Goal: Book appointment/travel/reservation

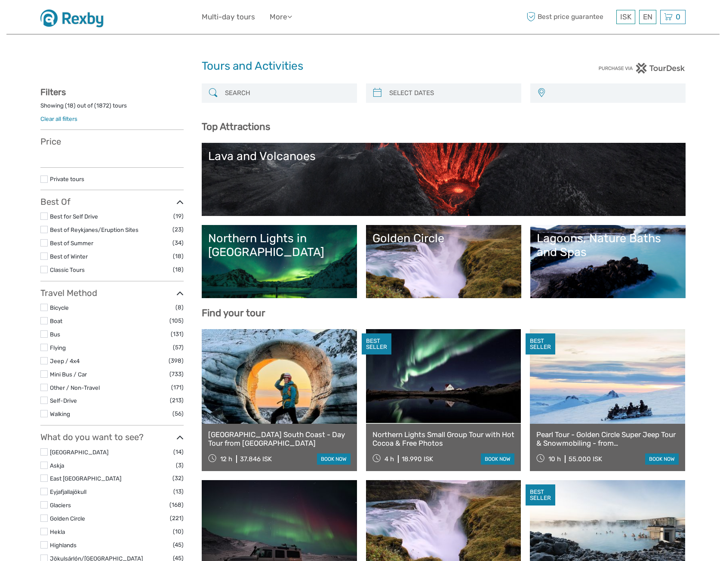
select select
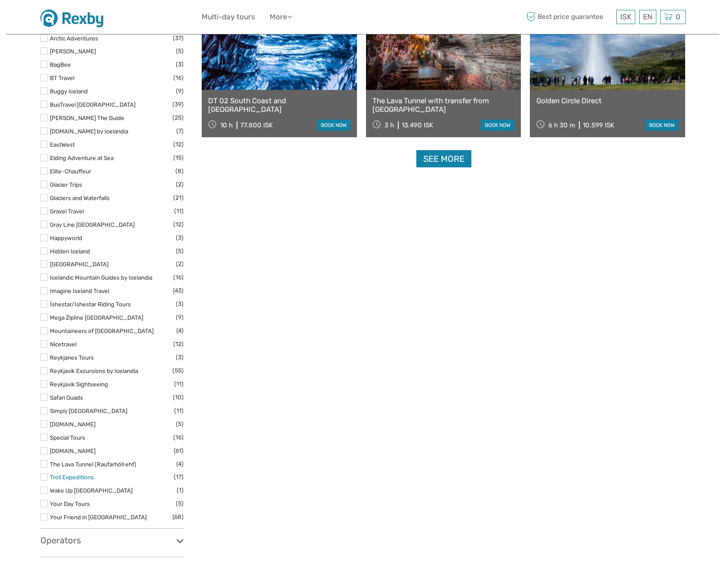
scroll to position [1204, 0]
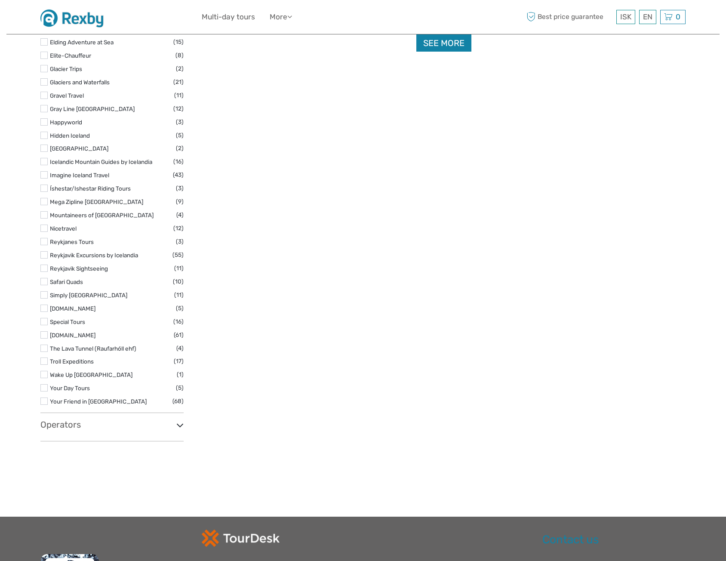
click at [181, 427] on icon at bounding box center [179, 425] width 7 height 12
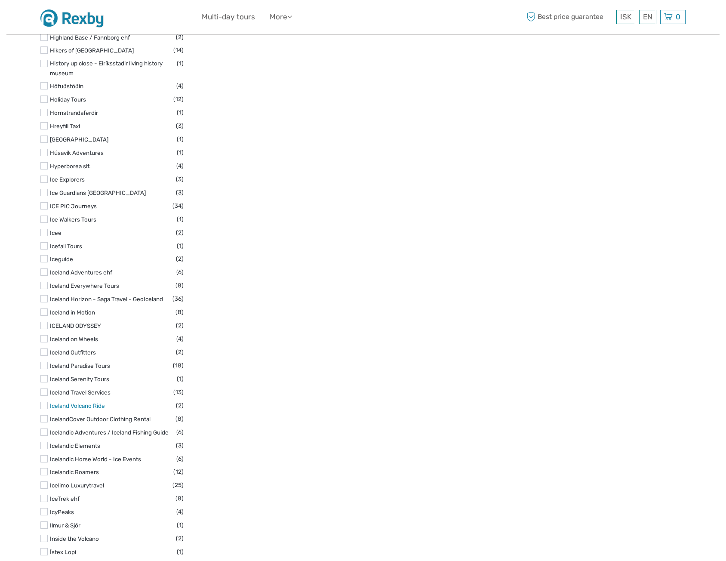
scroll to position [2923, 0]
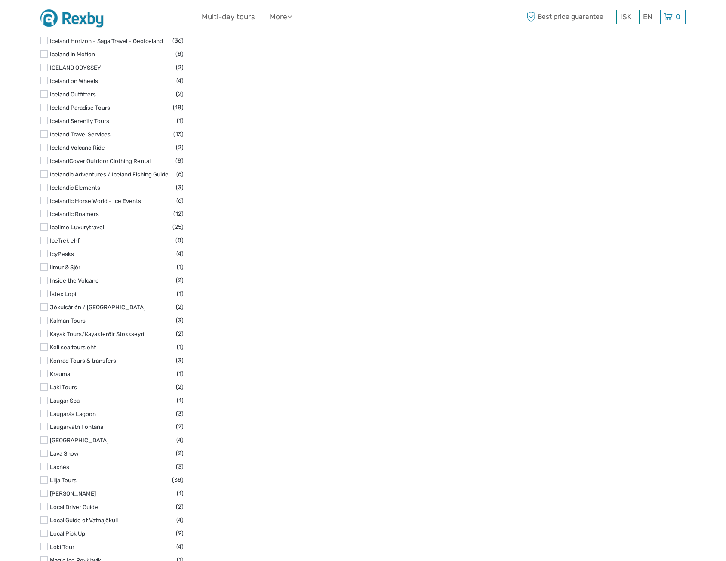
click at [43, 463] on label at bounding box center [43, 466] width 7 height 7
click at [0, 0] on input "checkbox" at bounding box center [0, 0] width 0 height 0
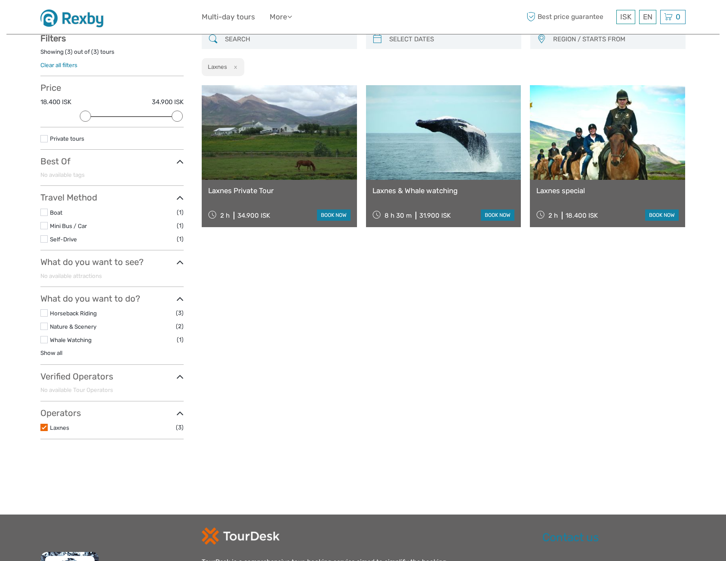
scroll to position [49, 0]
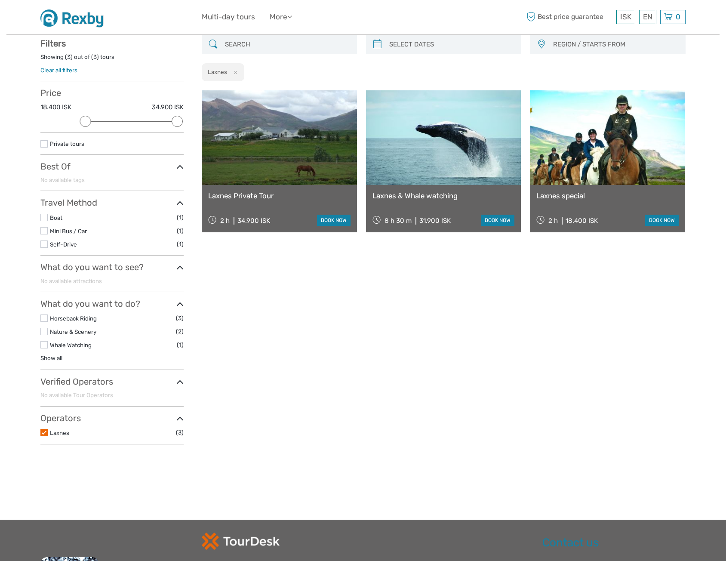
click at [563, 194] on link "Laxnes special" at bounding box center [607, 195] width 142 height 9
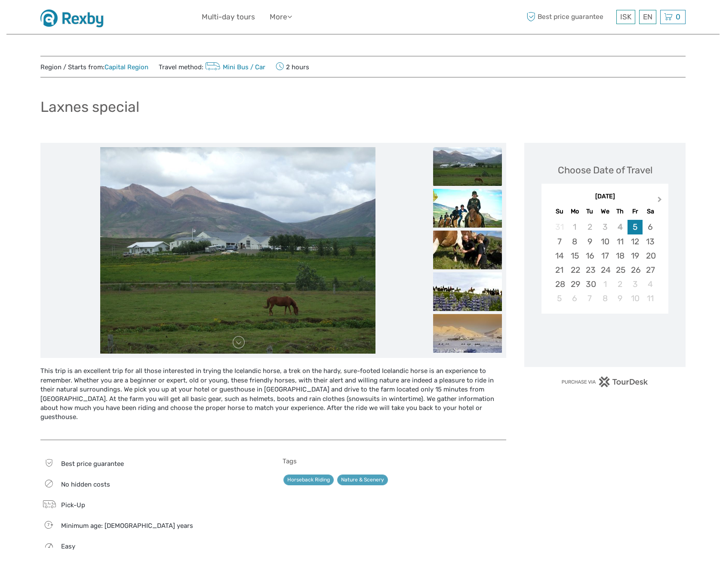
click at [663, 200] on button "Next Month" at bounding box center [660, 201] width 14 height 14
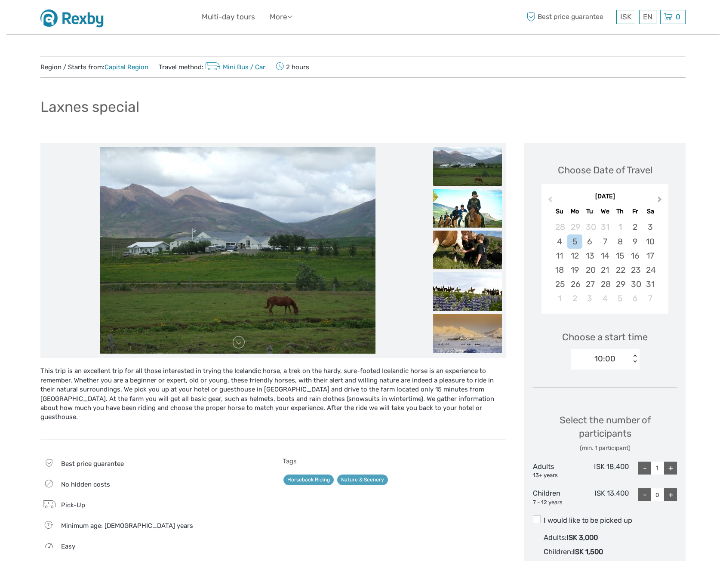
click at [663, 200] on button "Next Month" at bounding box center [660, 201] width 14 height 14
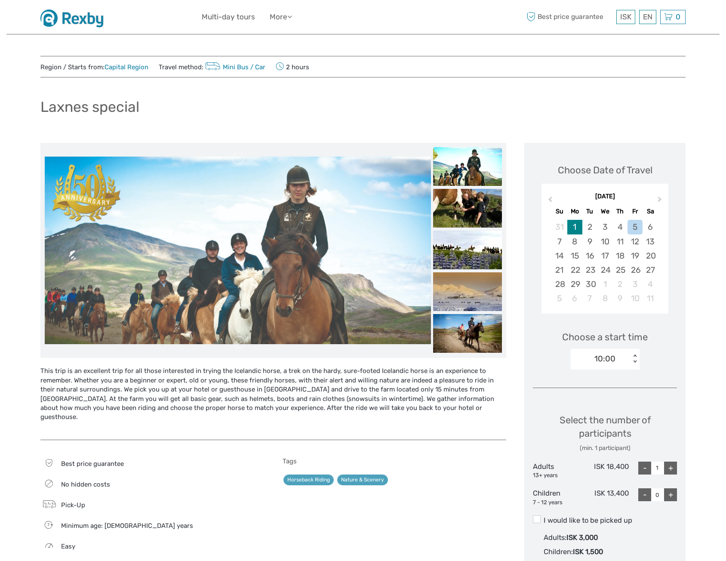
click at [574, 229] on div "1" at bounding box center [574, 227] width 15 height 14
click at [612, 358] on div "10:00" at bounding box center [604, 358] width 21 height 11
click at [589, 282] on div "30" at bounding box center [589, 284] width 15 height 14
click at [610, 364] on div "10:00" at bounding box center [604, 358] width 21 height 11
click at [606, 256] on div "17" at bounding box center [604, 255] width 15 height 14
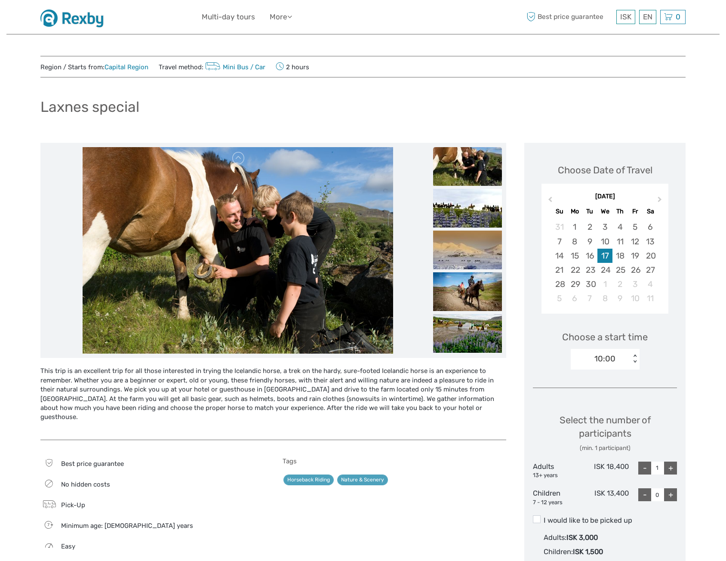
click at [616, 363] on div "10:00" at bounding box center [600, 358] width 60 height 13
click at [72, 22] on img at bounding box center [74, 16] width 69 height 21
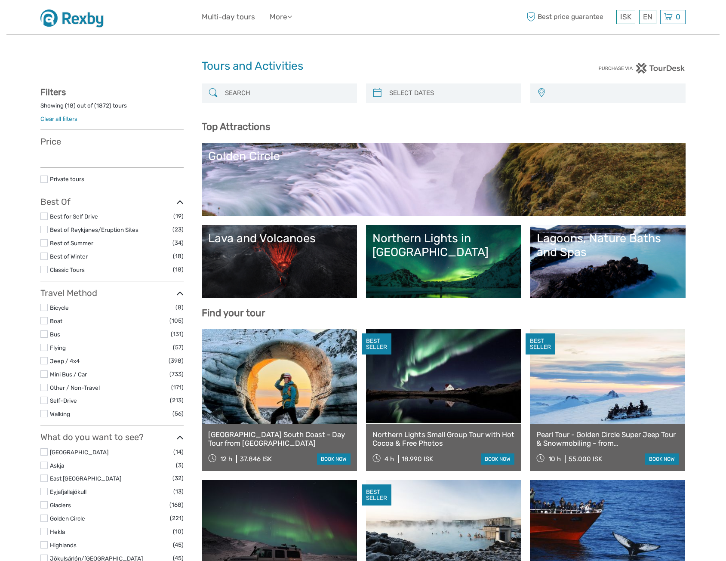
select select
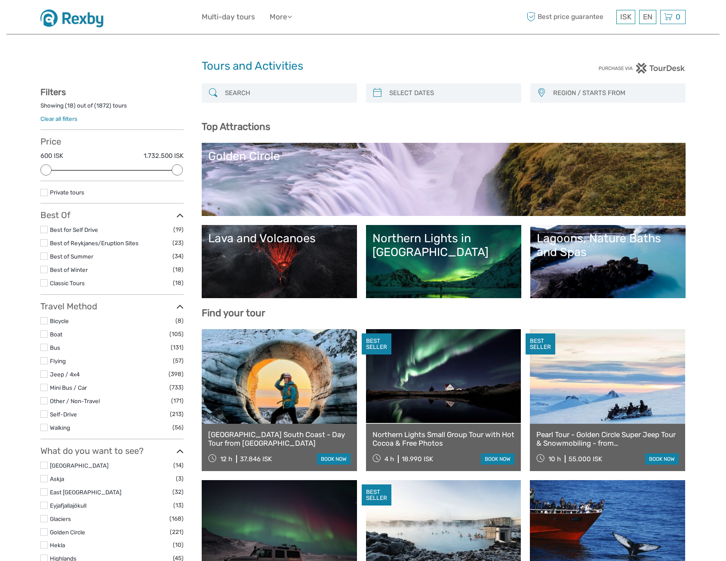
click at [237, 96] on input "search" at bounding box center [286, 93] width 131 height 15
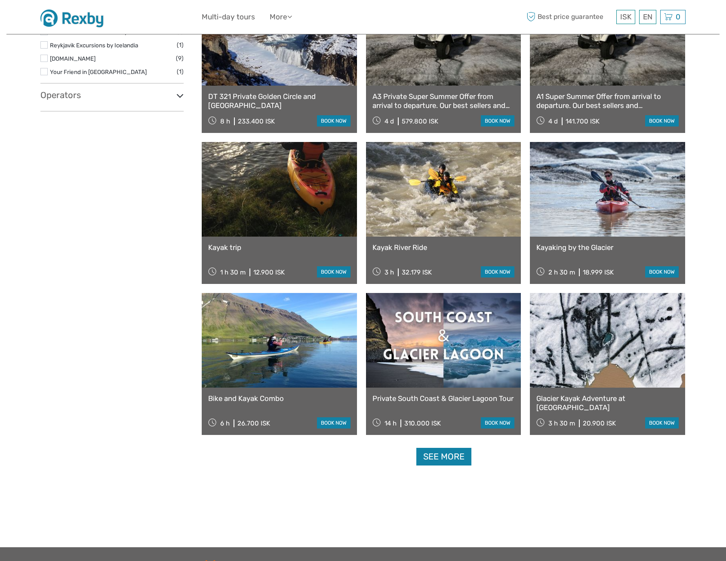
scroll to position [607, 0]
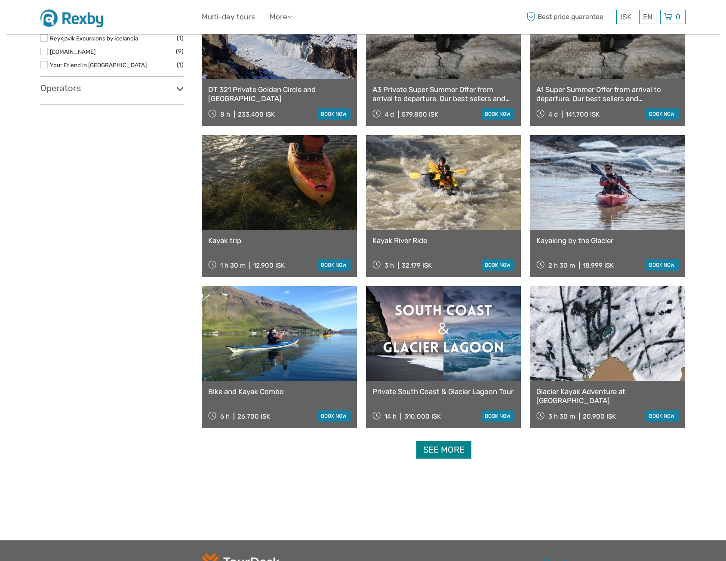
type input "kayak"
click at [447, 444] on link "See more" at bounding box center [443, 450] width 55 height 18
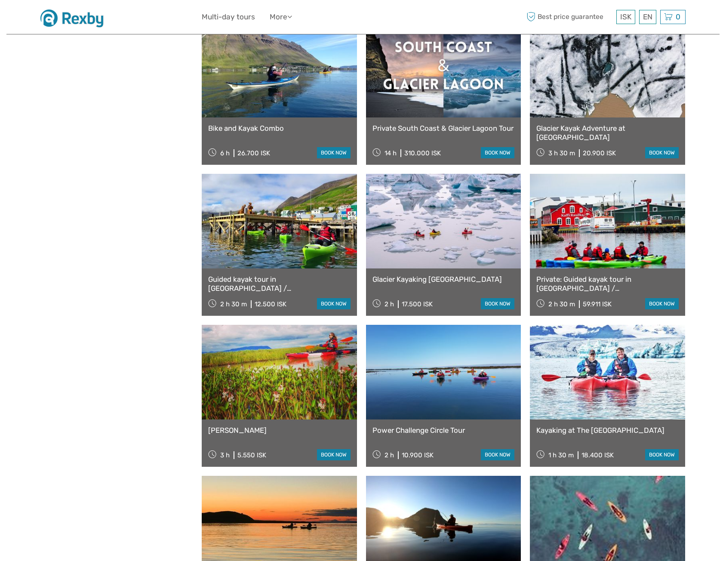
scroll to position [908, 0]
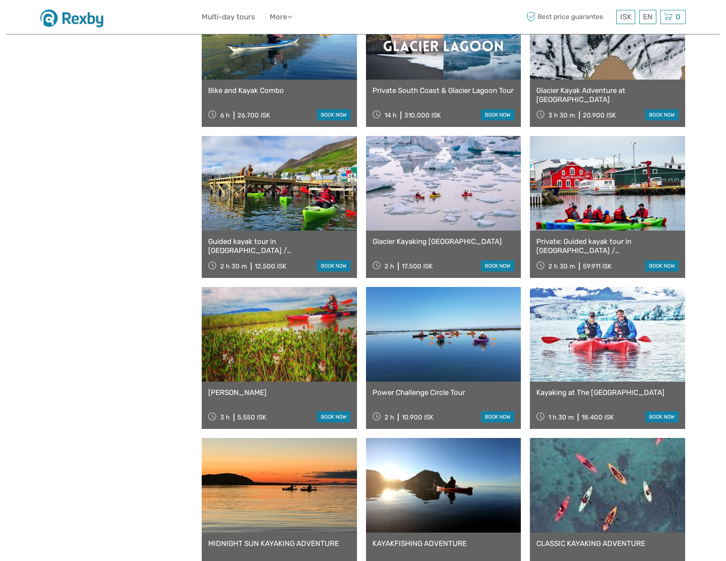
click at [596, 392] on link "Kayaking at The Glacier Lagoon" at bounding box center [607, 392] width 142 height 9
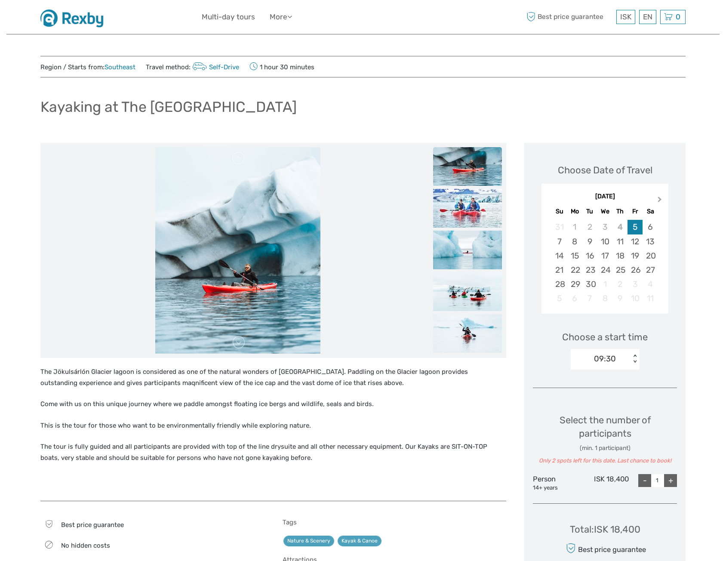
click at [659, 199] on span "Next Month" at bounding box center [659, 201] width 0 height 12
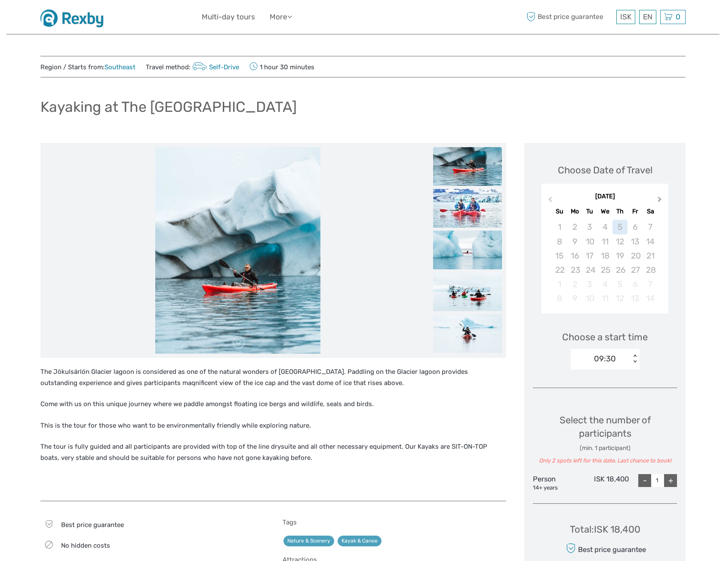
click at [659, 199] on span "Next Month" at bounding box center [659, 201] width 0 height 12
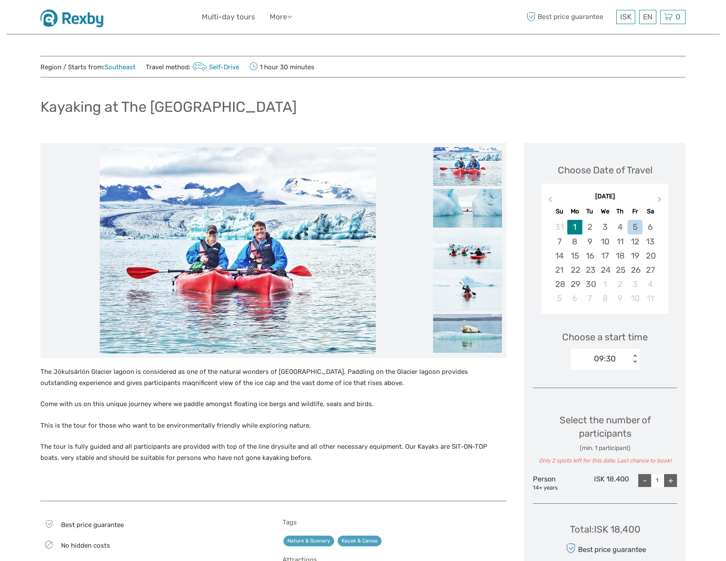
click at [577, 228] on div "1" at bounding box center [574, 227] width 15 height 14
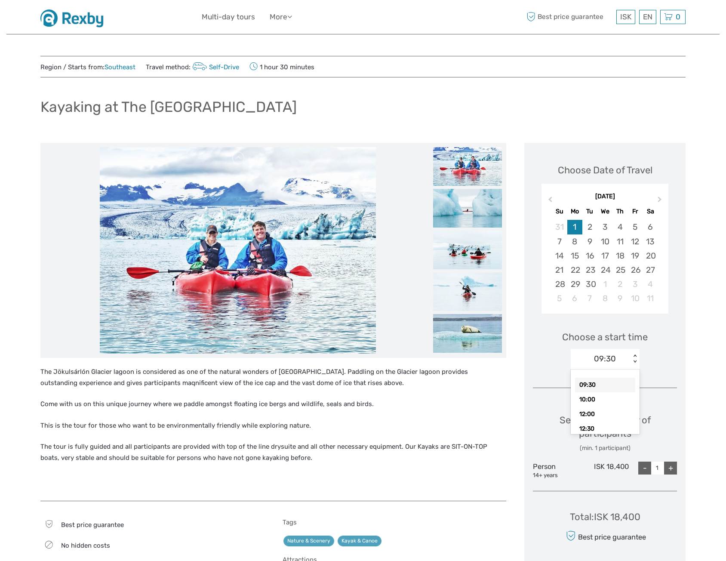
click at [624, 354] on div "09:30" at bounding box center [600, 358] width 60 height 13
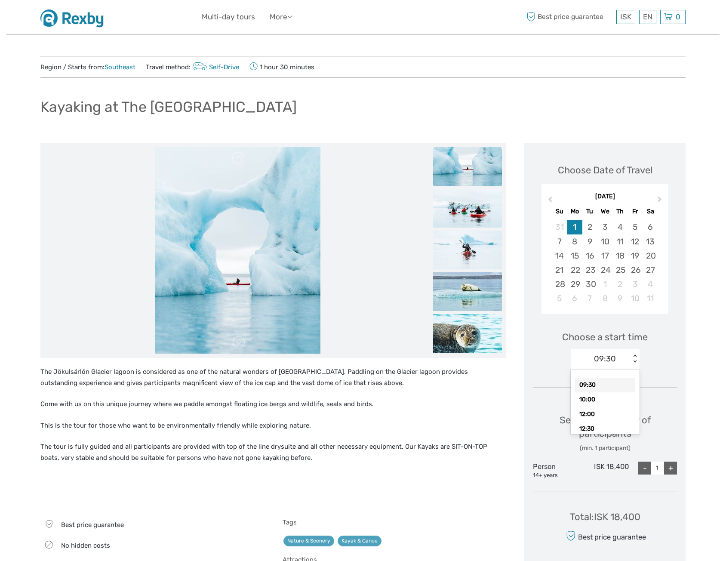
click at [613, 361] on div "09:30" at bounding box center [605, 358] width 22 height 11
click at [627, 358] on div "09:30" at bounding box center [600, 358] width 60 height 13
click at [616, 362] on div "09:30" at bounding box center [600, 358] width 60 height 13
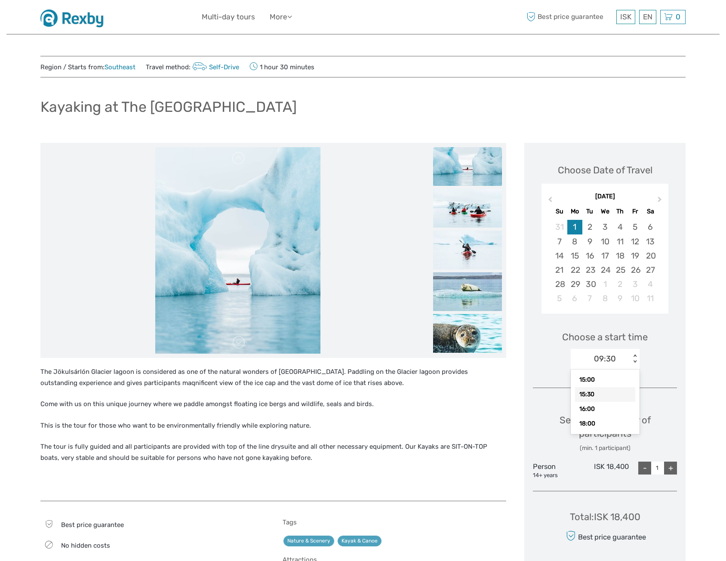
scroll to position [119, 0]
click at [619, 355] on div "09:30" at bounding box center [600, 358] width 60 height 13
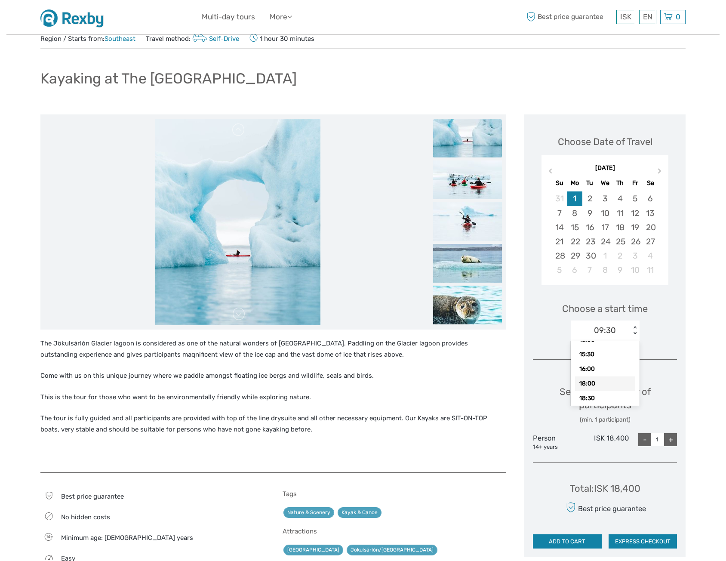
scroll to position [43, 0]
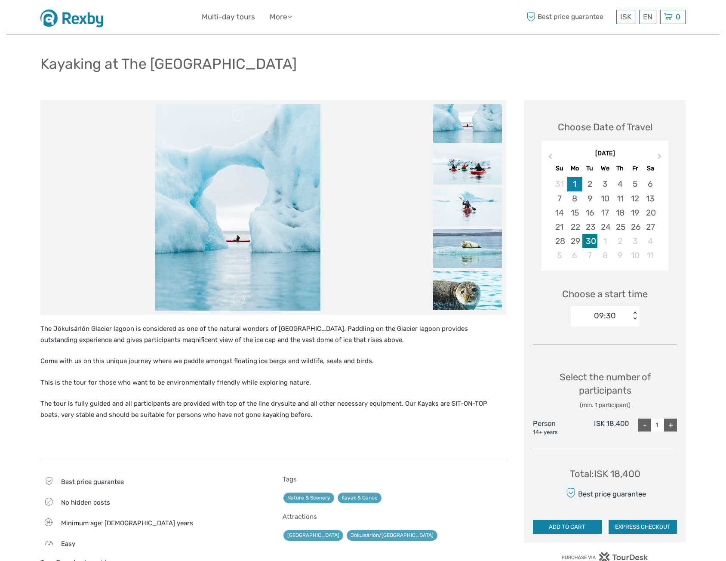
click at [594, 242] on div "30" at bounding box center [589, 241] width 15 height 14
click at [622, 316] on div "09:30" at bounding box center [600, 315] width 60 height 13
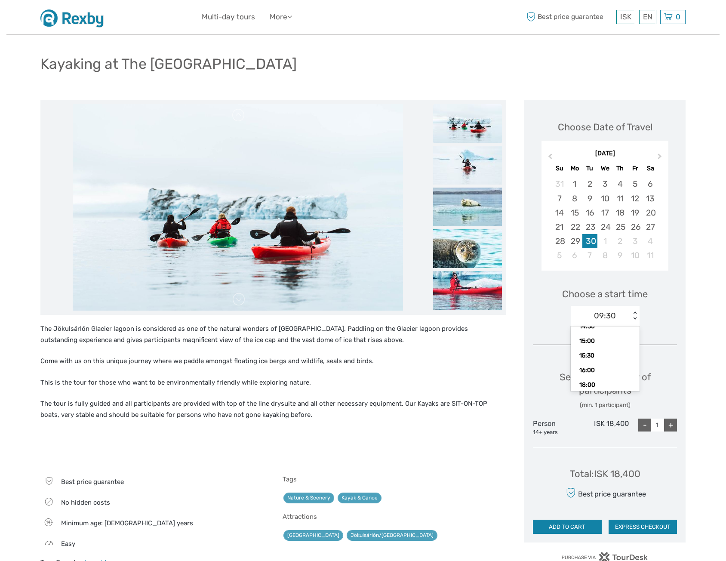
scroll to position [119, 0]
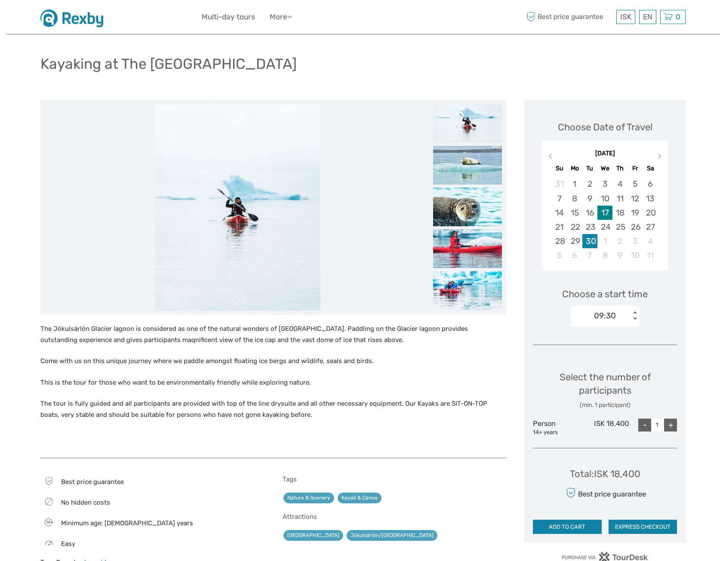
click at [608, 211] on div "17" at bounding box center [604, 212] width 15 height 14
click at [630, 317] on div "09:30" at bounding box center [600, 315] width 60 height 13
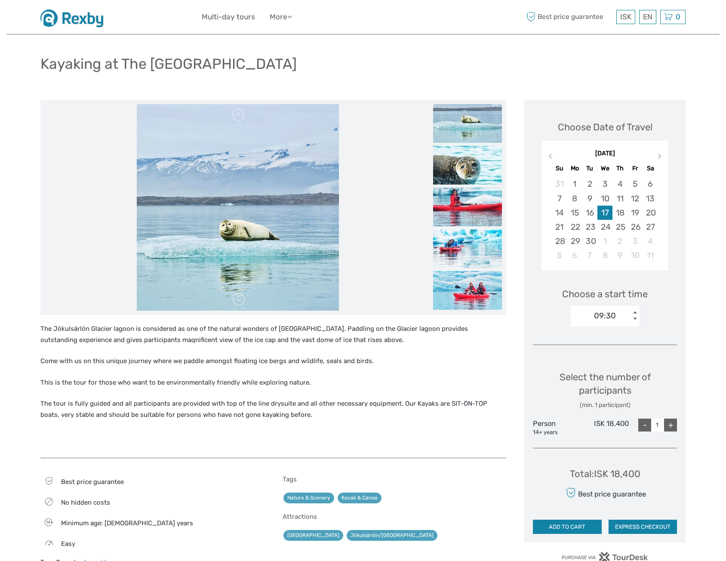
click at [61, 18] on img at bounding box center [74, 16] width 69 height 21
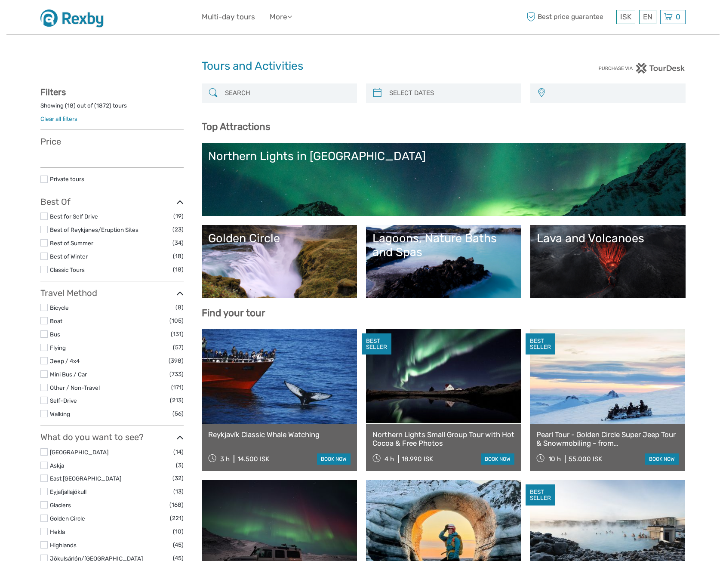
select select
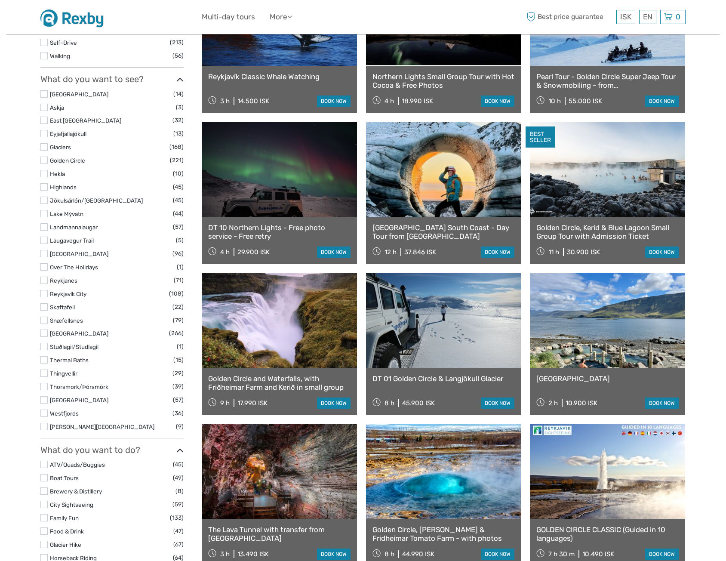
select select
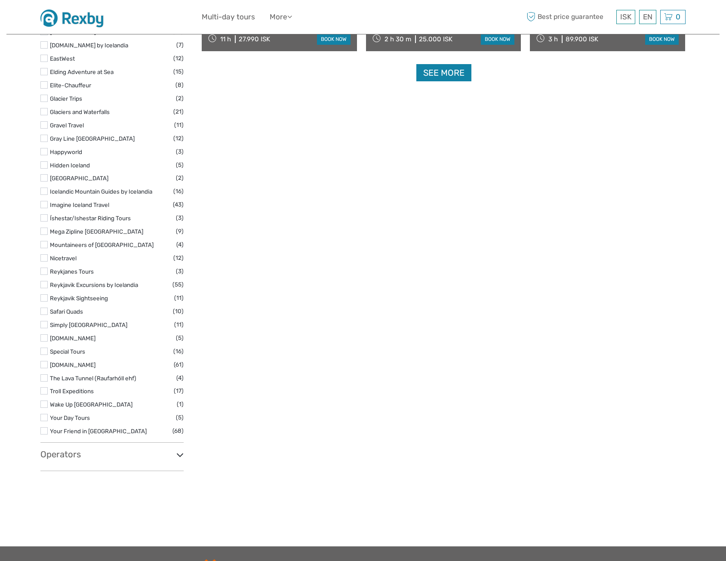
scroll to position [1337, 0]
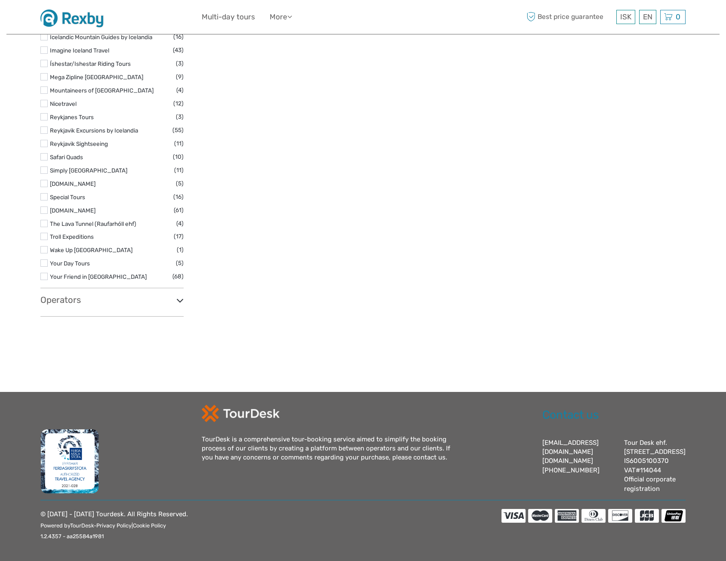
click at [172, 294] on h3 "Operators" at bounding box center [111, 299] width 143 height 10
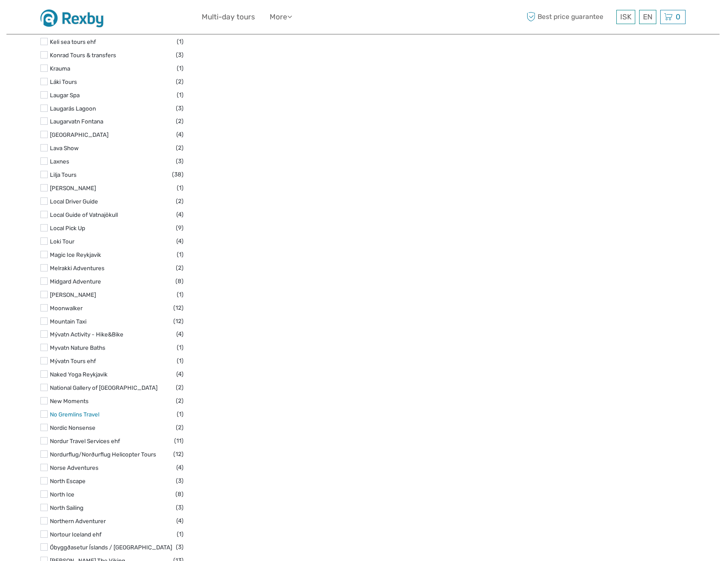
scroll to position [3229, 0]
click at [46, 157] on label at bounding box center [43, 160] width 7 height 7
click at [0, 0] on input "checkbox" at bounding box center [0, 0] width 0 height 0
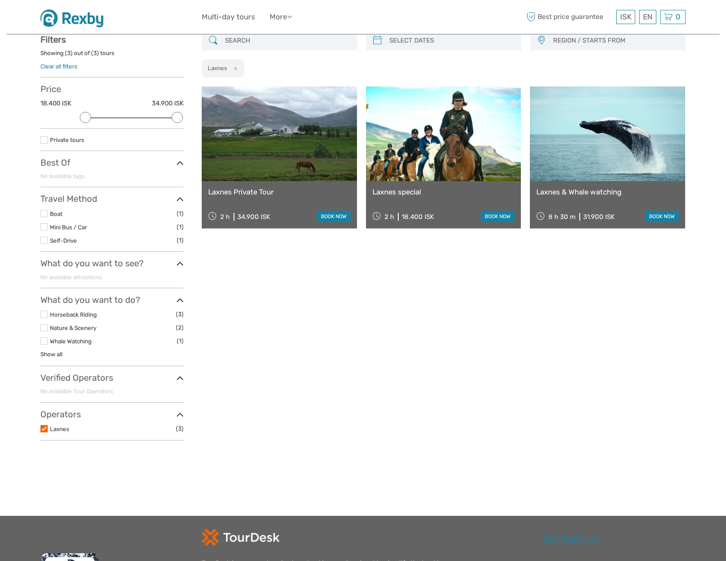
scroll to position [49, 0]
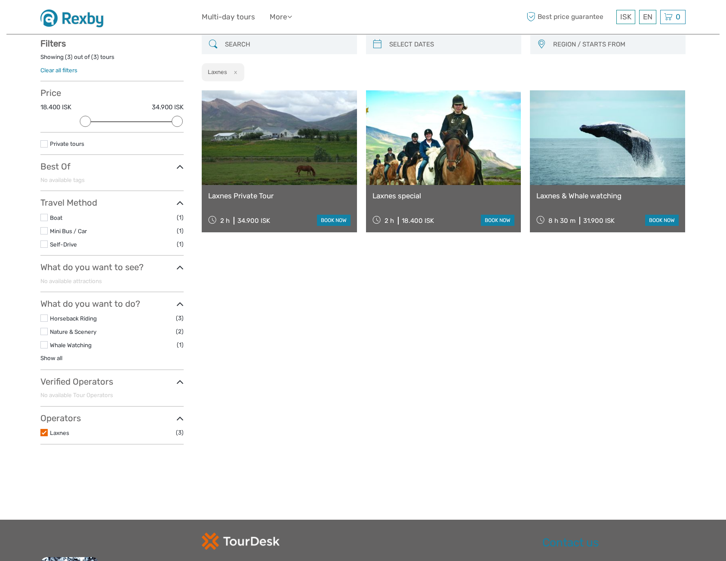
click at [408, 197] on link "Laxnes special" at bounding box center [443, 195] width 142 height 9
